Goal: Task Accomplishment & Management: Use online tool/utility

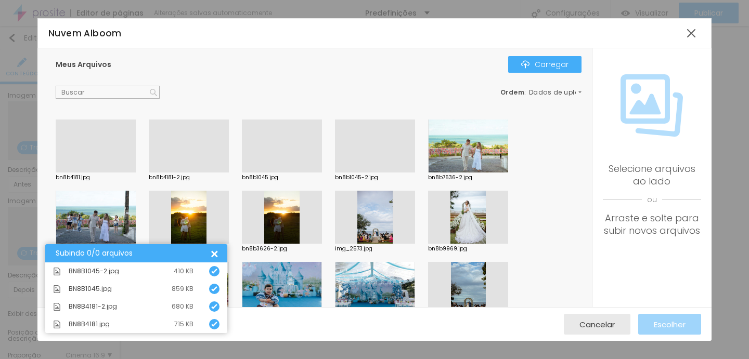
click at [188, 173] on div at bounding box center [189, 173] width 80 height 0
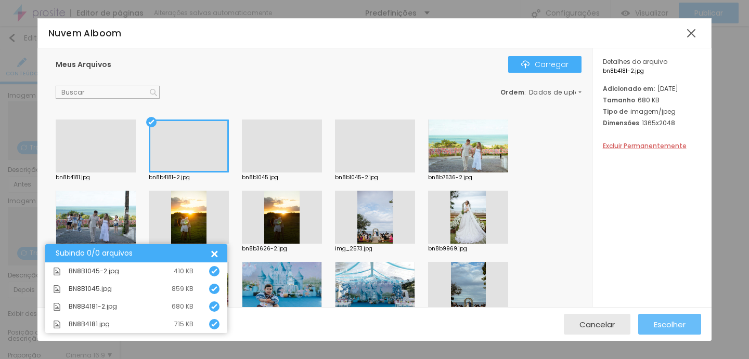
click at [675, 323] on font "Escolher" at bounding box center [669, 324] width 32 height 11
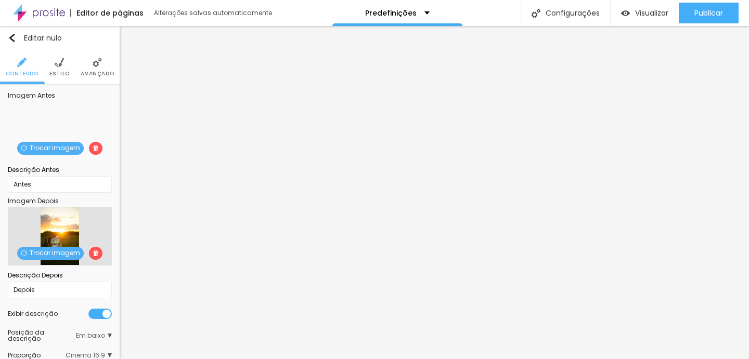
click at [57, 251] on font "Trocar imagem" at bounding box center [55, 252] width 50 height 9
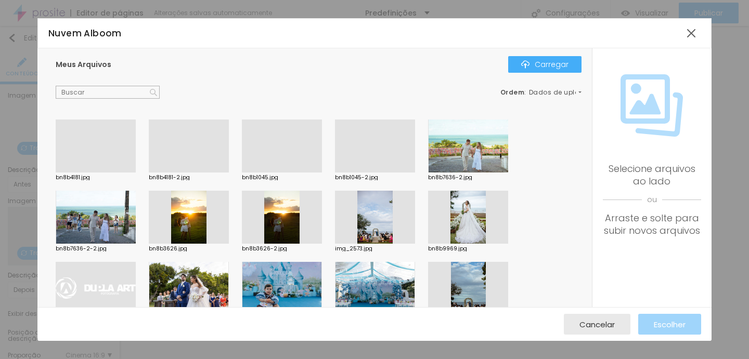
click at [108, 173] on div at bounding box center [96, 173] width 80 height 0
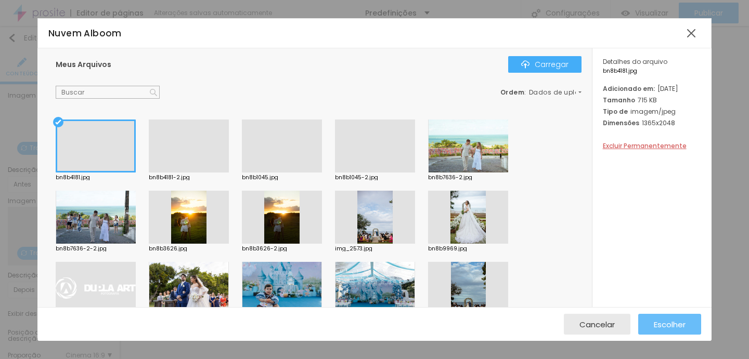
click at [651, 320] on button "Escolher" at bounding box center [669, 324] width 63 height 21
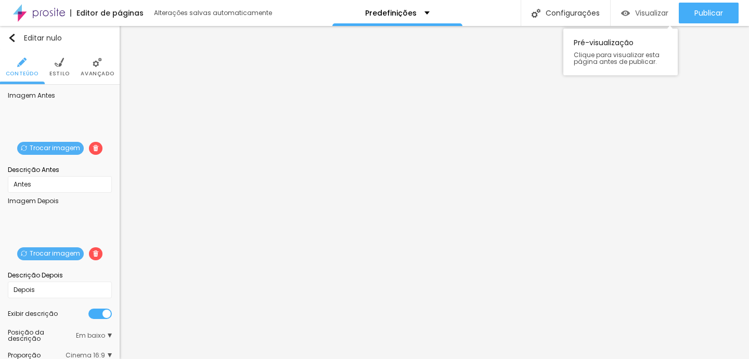
click at [648, 13] on font "Visualizar" at bounding box center [651, 13] width 33 height 10
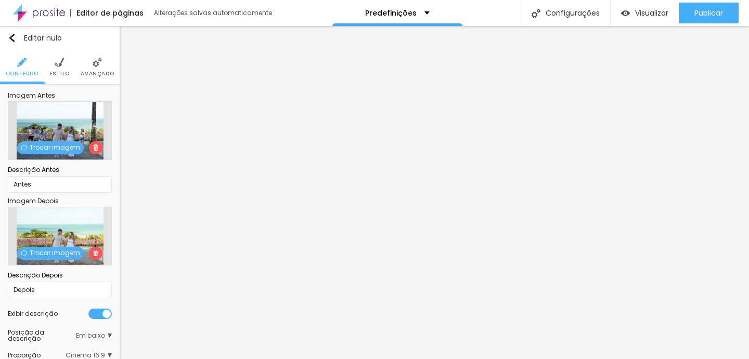
click at [58, 155] on div "Trocar imagem" at bounding box center [60, 130] width 104 height 59
click at [56, 146] on font "Trocar imagem" at bounding box center [55, 147] width 50 height 9
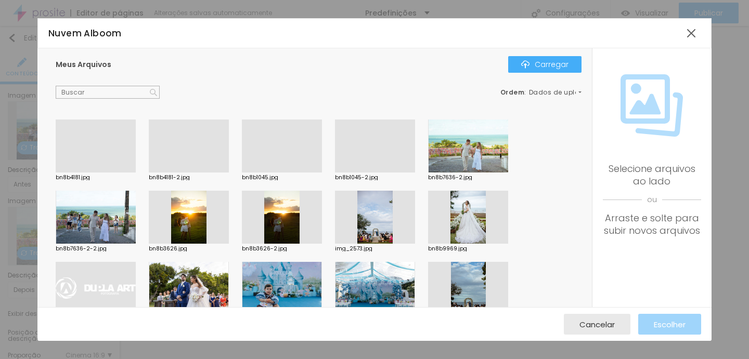
click at [377, 173] on div at bounding box center [375, 173] width 80 height 0
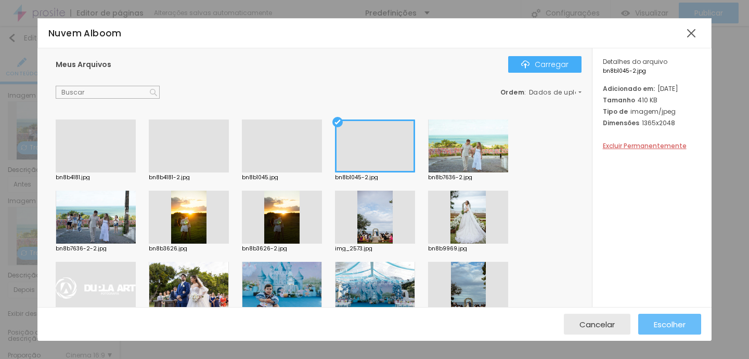
click at [679, 326] on font "Escolher" at bounding box center [669, 324] width 32 height 11
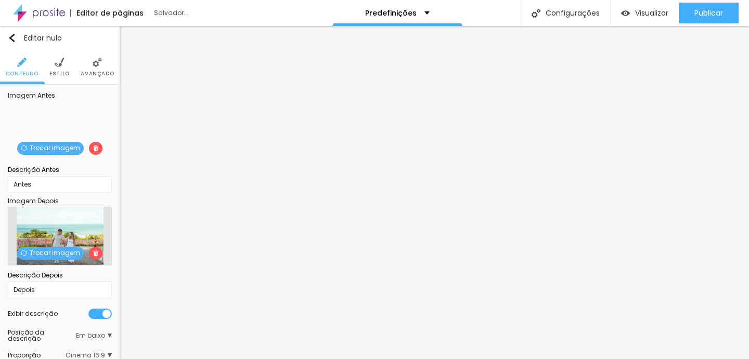
click at [35, 256] on font "Trocar imagem" at bounding box center [55, 252] width 50 height 9
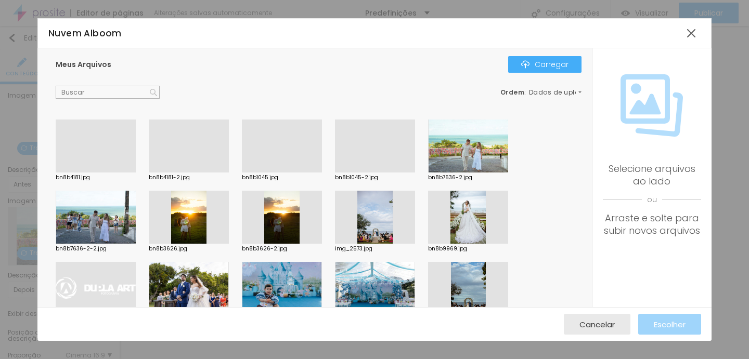
click at [287, 173] on div at bounding box center [282, 173] width 80 height 0
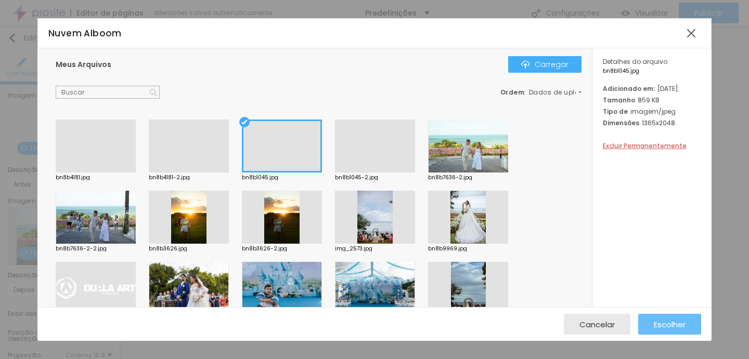
click at [670, 323] on font "Escolher" at bounding box center [669, 324] width 32 height 11
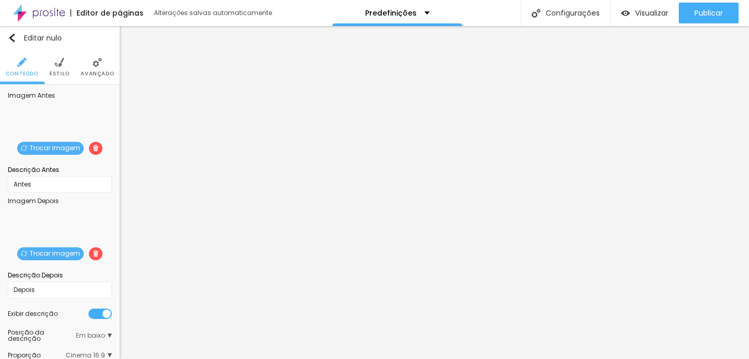
click at [48, 142] on span "Trocar imagem" at bounding box center [50, 148] width 67 height 13
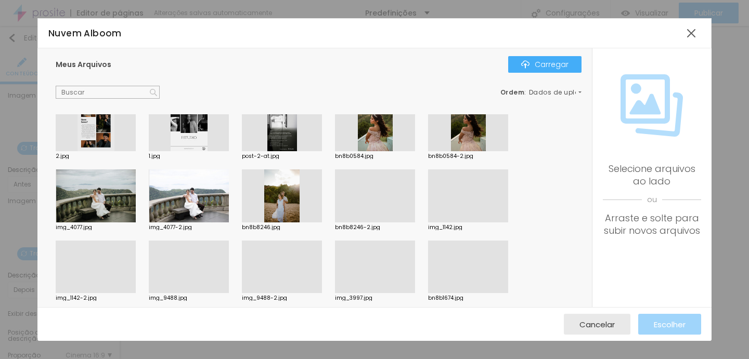
scroll to position [377, 0]
click at [201, 192] on div at bounding box center [189, 195] width 80 height 53
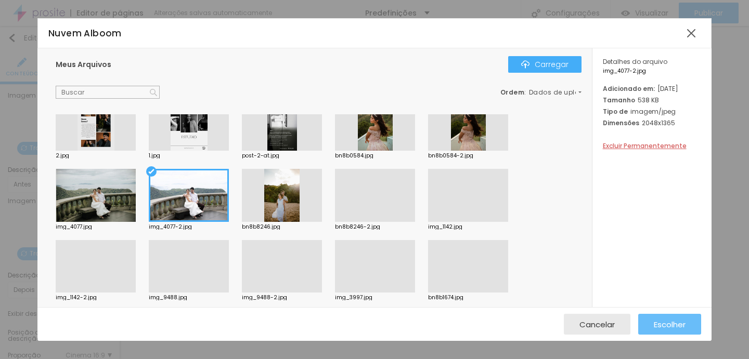
click at [683, 319] on font "Escolher" at bounding box center [669, 324] width 32 height 11
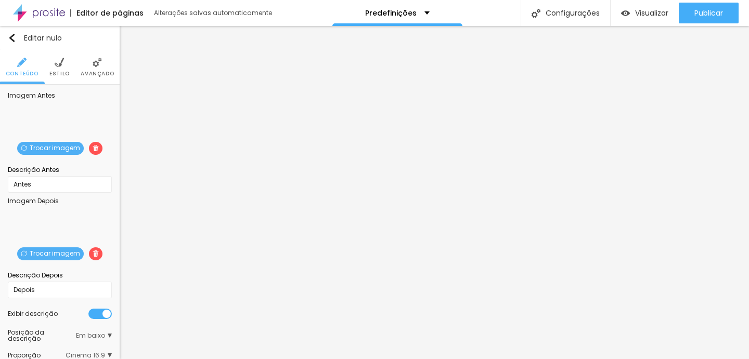
click at [57, 253] on font "Trocar imagem" at bounding box center [55, 253] width 50 height 9
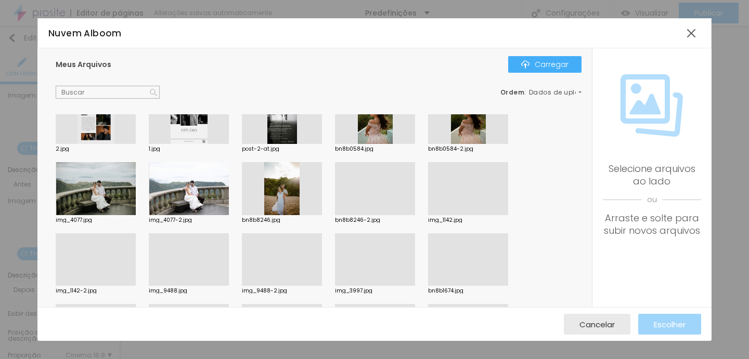
scroll to position [380, 0]
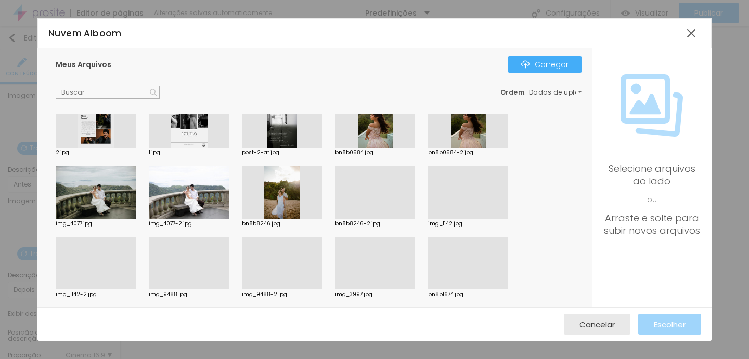
click at [106, 188] on div at bounding box center [96, 192] width 80 height 53
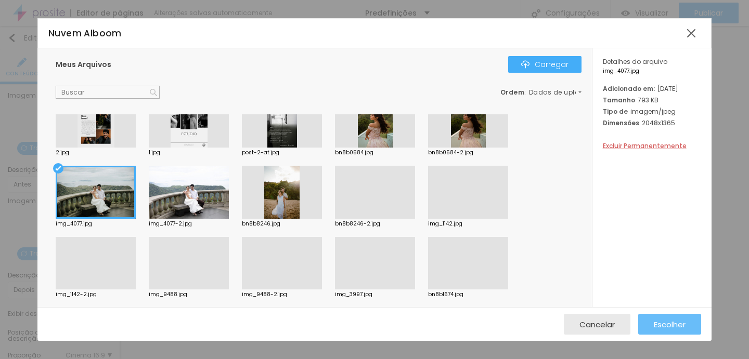
click at [688, 328] on button "Escolher" at bounding box center [669, 324] width 63 height 21
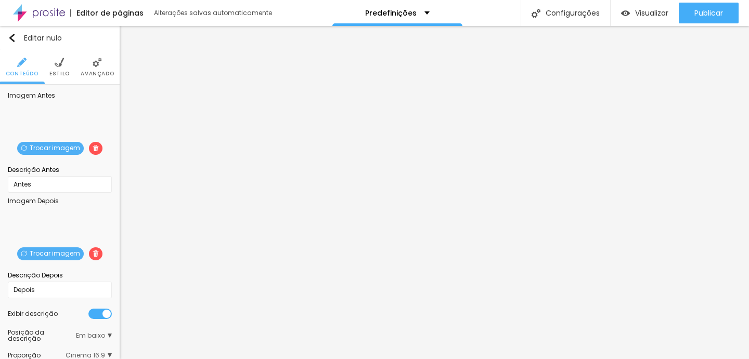
click at [37, 146] on font "Trocar imagem" at bounding box center [55, 147] width 50 height 9
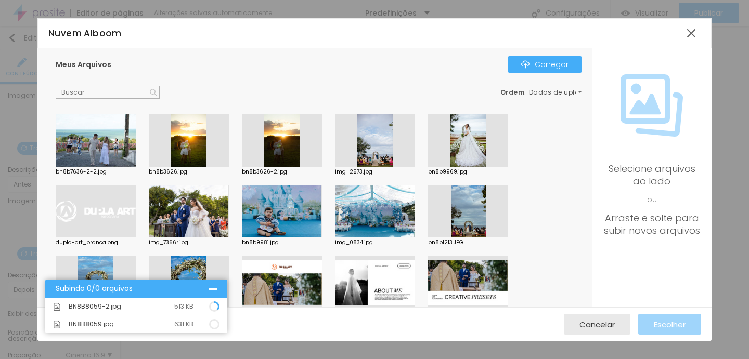
scroll to position [0, 0]
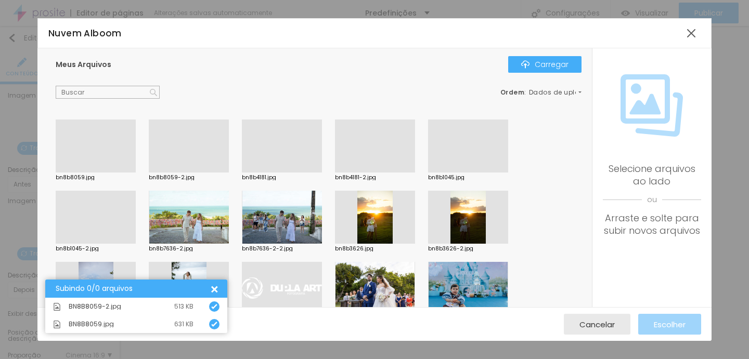
click at [201, 173] on div at bounding box center [189, 173] width 80 height 0
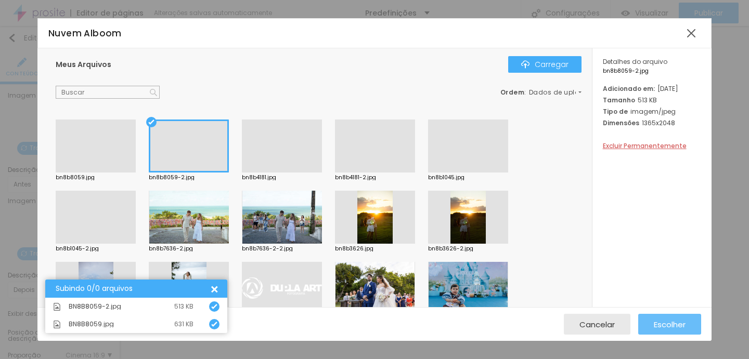
click at [674, 321] on font "Escolher" at bounding box center [669, 324] width 32 height 11
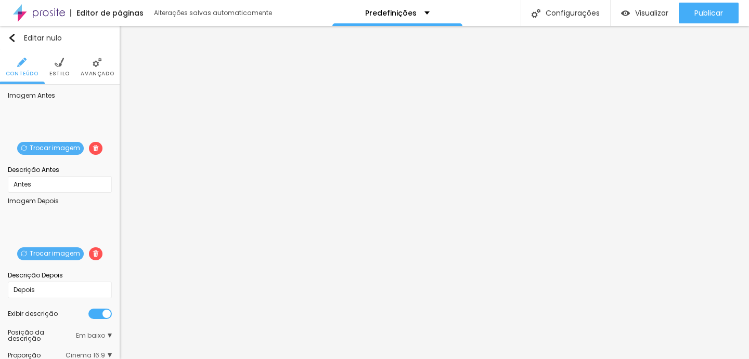
click at [60, 266] on div "Trocar imagem" at bounding box center [60, 266] width 0 height 0
click at [51, 252] on font "Trocar imagem" at bounding box center [55, 253] width 50 height 9
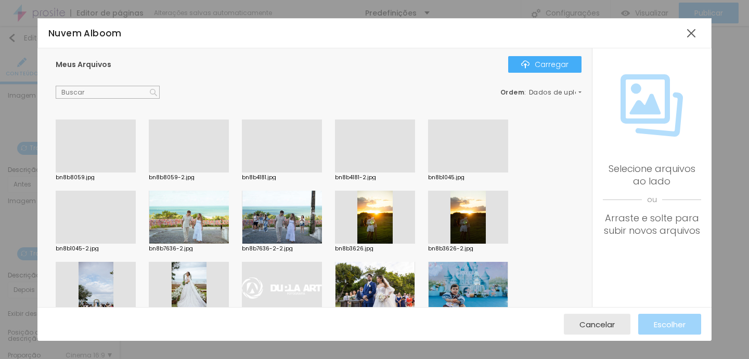
click at [105, 173] on div at bounding box center [96, 173] width 80 height 0
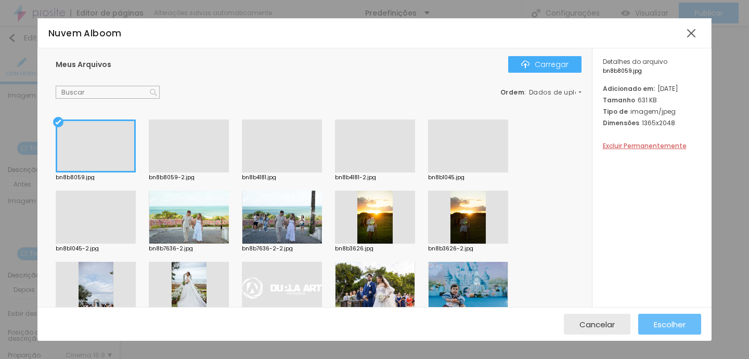
click at [685, 322] on button "Escolher" at bounding box center [669, 324] width 63 height 21
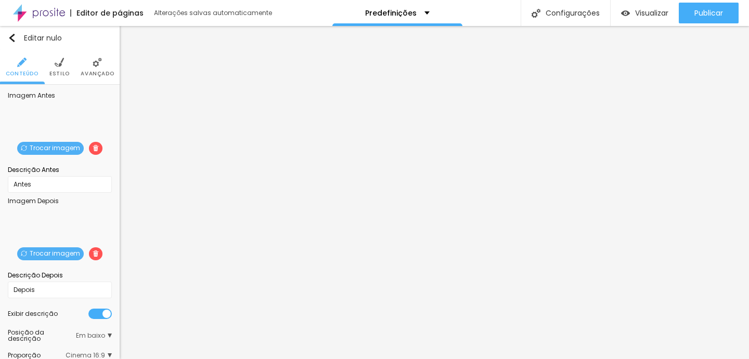
click at [63, 60] on img at bounding box center [59, 62] width 9 height 9
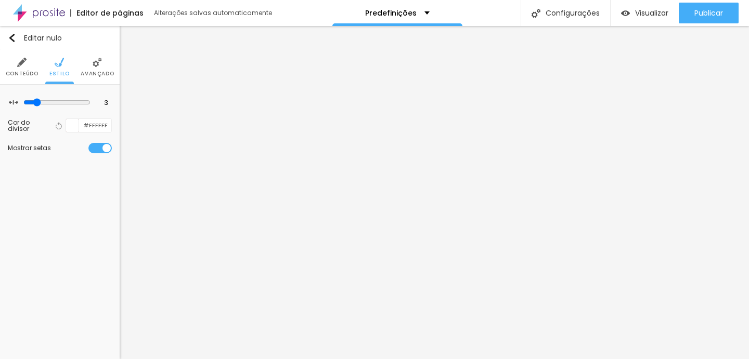
click at [92, 68] on li "Avançado" at bounding box center [97, 67] width 33 height 34
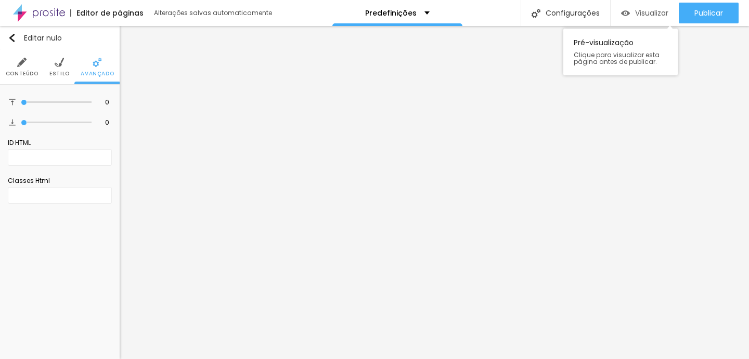
click at [626, 9] on img "button" at bounding box center [625, 13] width 9 height 9
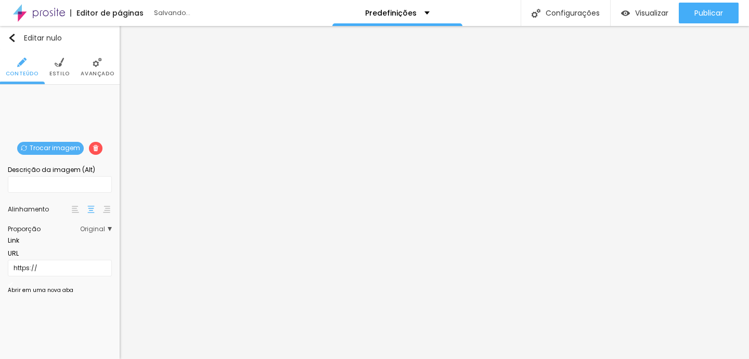
click at [49, 146] on font "Trocar imagem" at bounding box center [55, 147] width 50 height 9
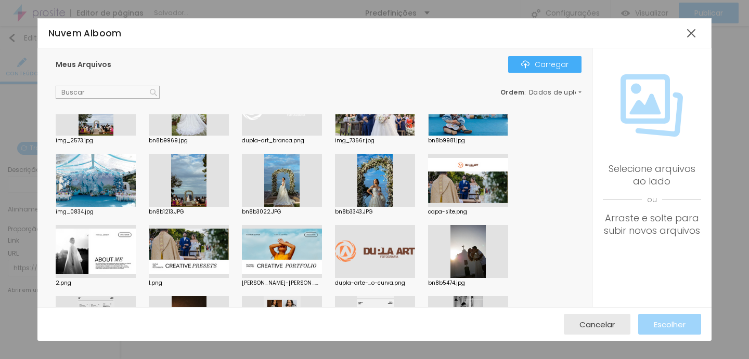
scroll to position [179, 0]
click at [385, 255] on div at bounding box center [375, 251] width 80 height 53
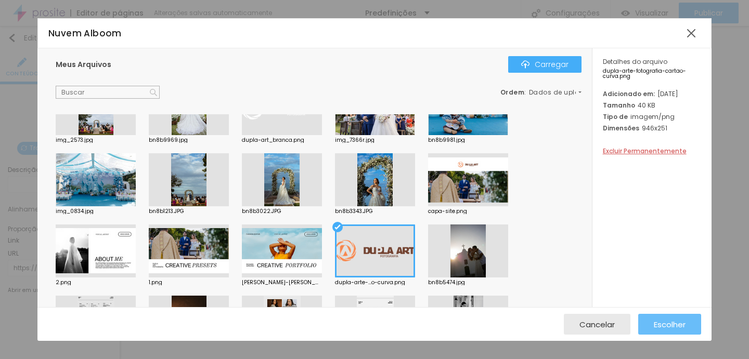
click at [662, 319] on font "Escolher" at bounding box center [669, 324] width 32 height 11
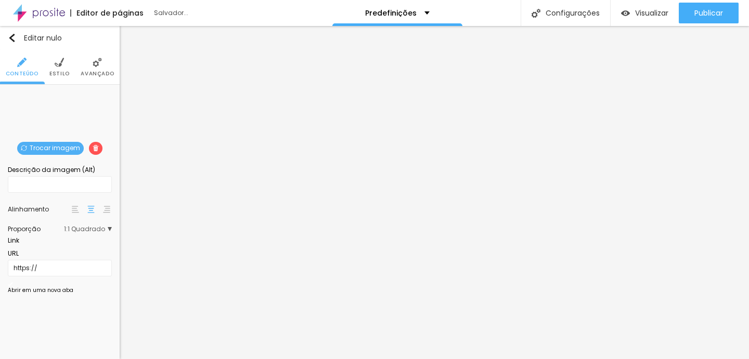
click at [46, 144] on font "Trocar imagem" at bounding box center [55, 147] width 50 height 9
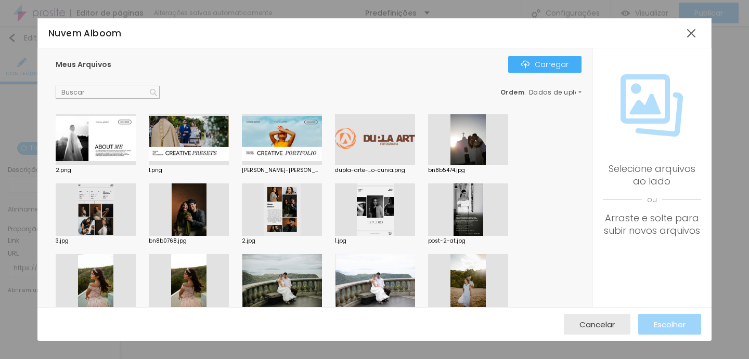
scroll to position [292, 0]
click at [185, 214] on div at bounding box center [189, 209] width 80 height 53
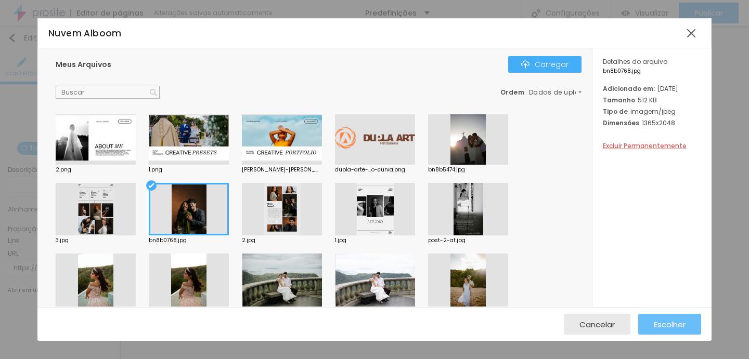
click at [683, 322] on font "Escolher" at bounding box center [669, 324] width 32 height 11
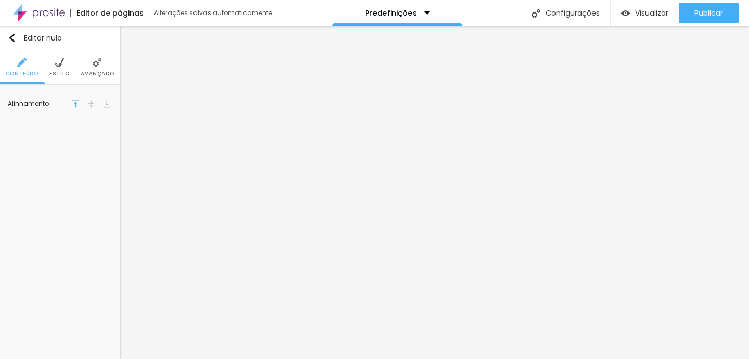
click at [58, 69] on li "Estilo" at bounding box center [59, 67] width 20 height 34
click at [75, 105] on div at bounding box center [72, 104] width 13 height 13
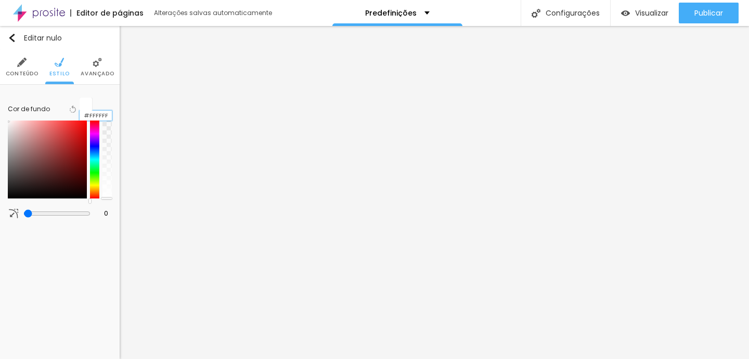
click at [91, 111] on input "#FFFFFF" at bounding box center [96, 116] width 32 height 10
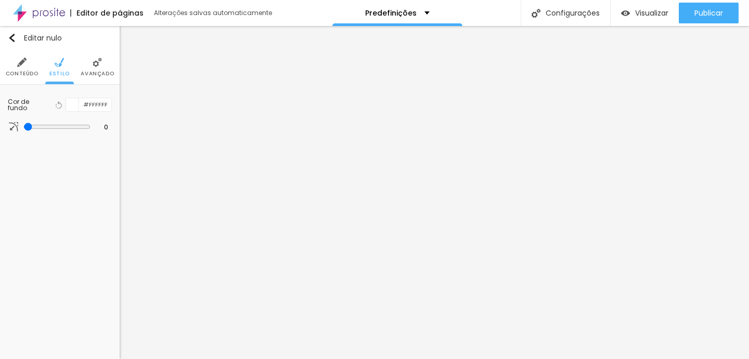
click at [70, 103] on div at bounding box center [72, 104] width 13 height 13
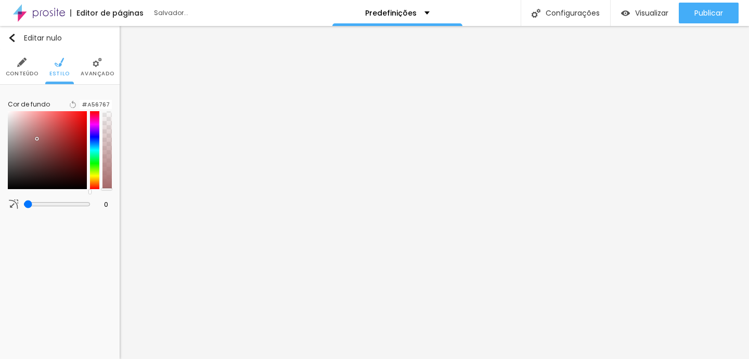
drag, startPoint x: 45, startPoint y: 150, endPoint x: 41, endPoint y: 145, distance: 5.9
click at [41, 145] on div at bounding box center [47, 150] width 79 height 78
click at [67, 152] on div at bounding box center [66, 151] width 2 height 2
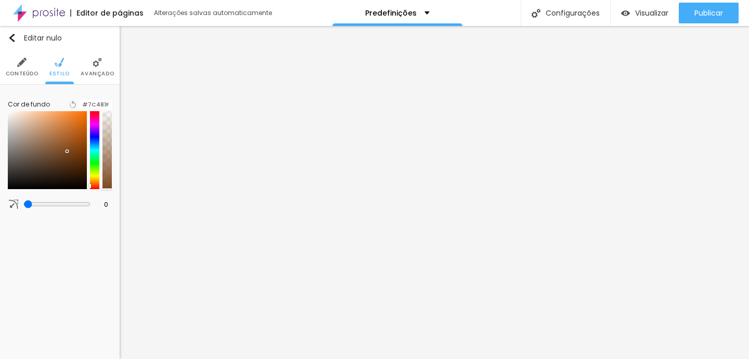
click at [90, 189] on div at bounding box center [94, 150] width 9 height 78
type input "#814C1B"
drag, startPoint x: 64, startPoint y: 157, endPoint x: 70, endPoint y: 156, distance: 5.3
click at [70, 156] on div at bounding box center [47, 150] width 79 height 78
click at [97, 103] on input "#814C1B" at bounding box center [96, 105] width 32 height 10
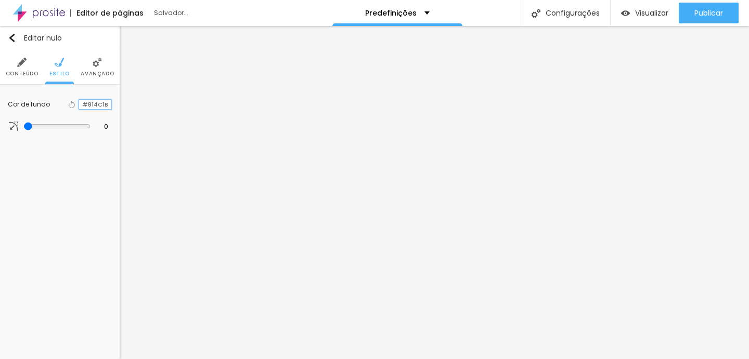
click at [97, 103] on input "#814C1B" at bounding box center [95, 105] width 32 height 10
click at [57, 70] on font "Estilo" at bounding box center [59, 74] width 20 height 8
click at [95, 108] on input "#FFFFFF" at bounding box center [95, 104] width 32 height 13
paste input "814C1B"
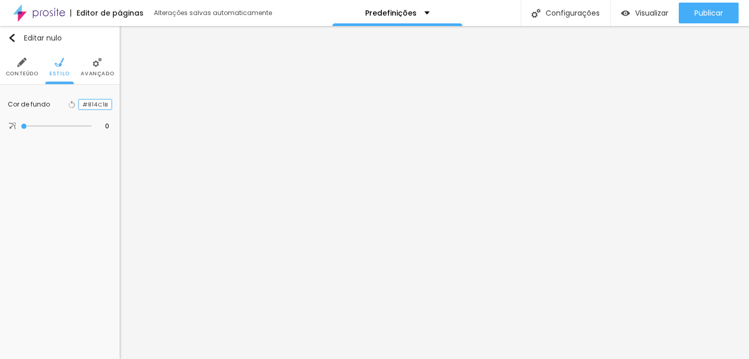
type input "#814C1B"
